Goal: Transaction & Acquisition: Book appointment/travel/reservation

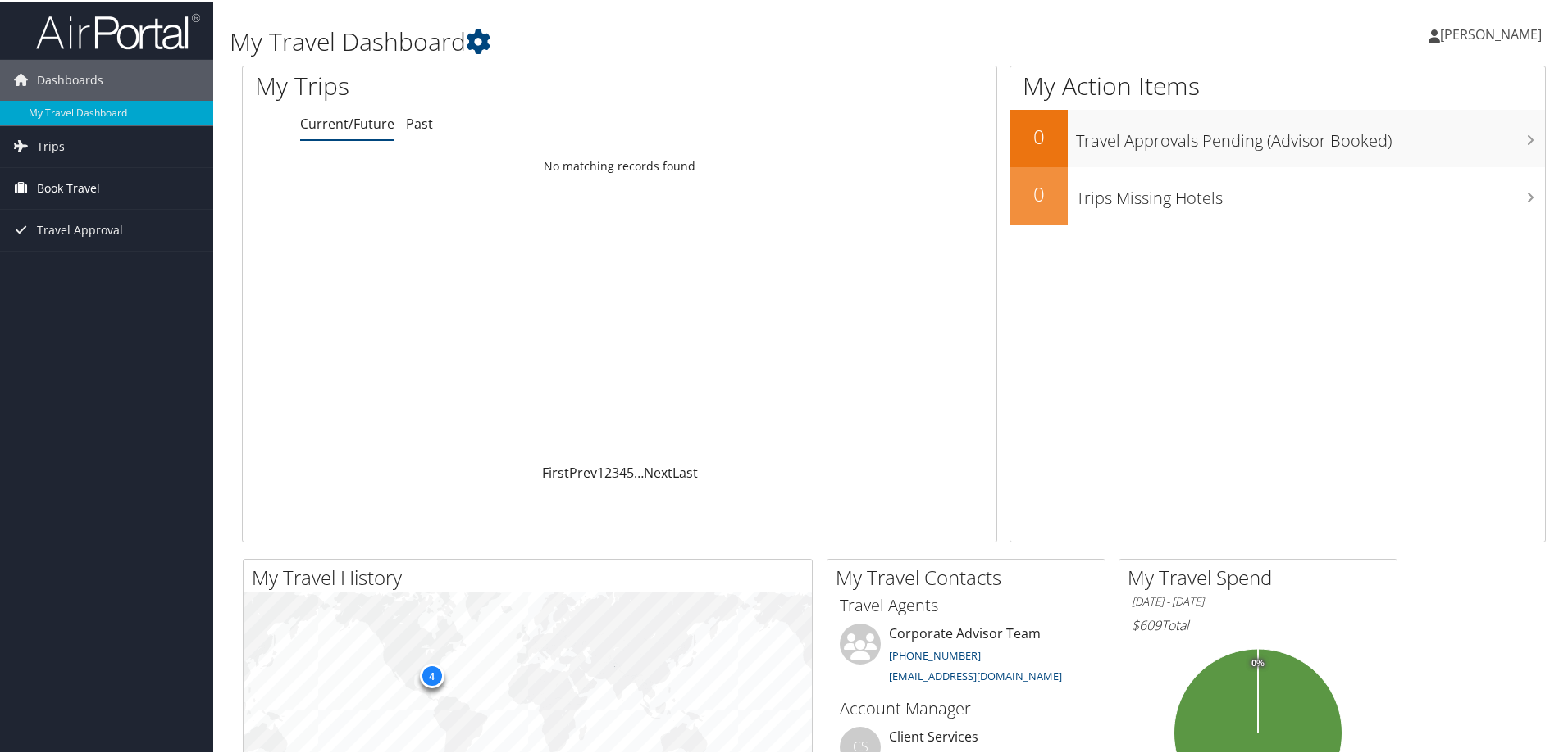
click at [73, 190] on span "Book Travel" at bounding box center [68, 187] width 63 height 41
click at [53, 185] on span "Book Travel" at bounding box center [68, 187] width 63 height 41
click at [63, 242] on link "Approval Request (Beta)" at bounding box center [106, 243] width 213 height 24
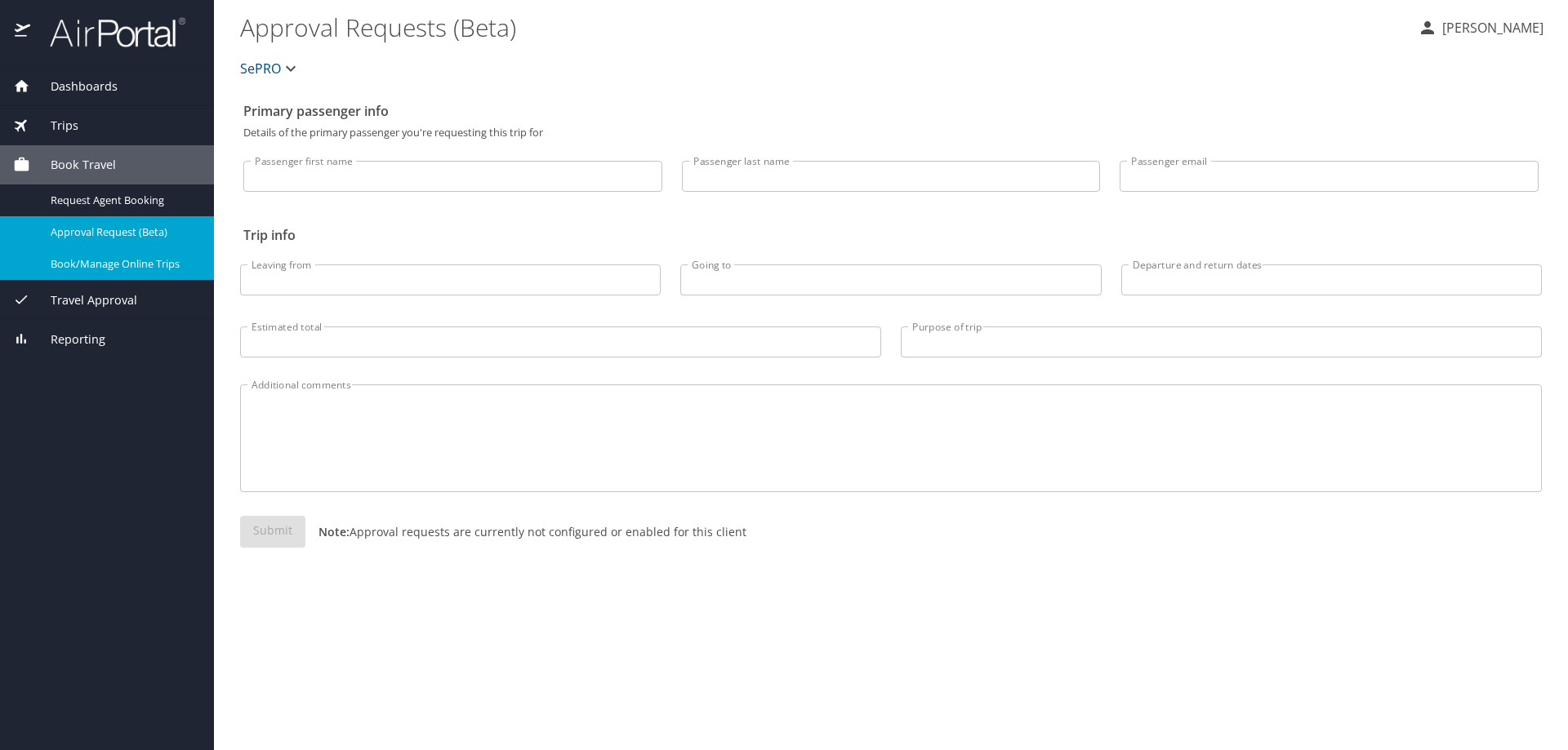
click at [150, 262] on span "Book/Manage Online Trips" at bounding box center [122, 265] width 143 height 16
